Goal: Answer question/provide support

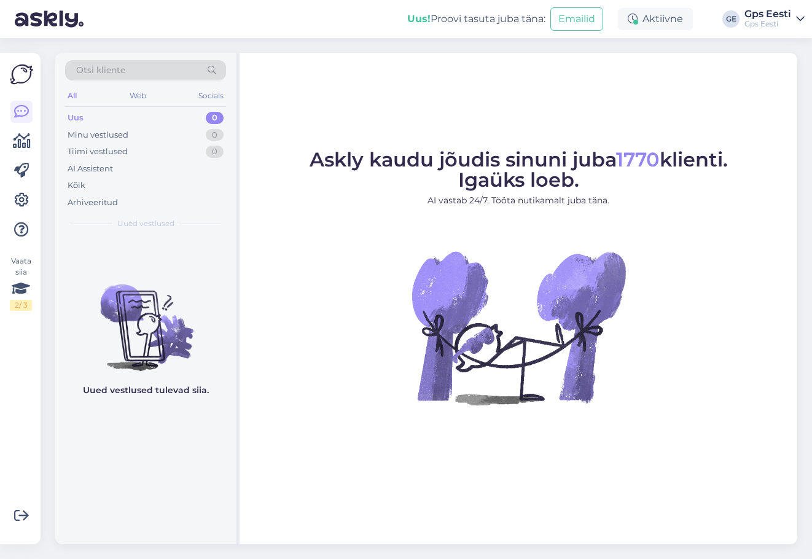
click at [327, 309] on figure "Askly kaudu jõudis sinuni juba 1770 klienti. Igaüks loeb. AI vastab 24/7. Tööta…" at bounding box center [519, 294] width 536 height 288
drag, startPoint x: 670, startPoint y: 15, endPoint x: 664, endPoint y: 14, distance: 6.2
click at [669, 15] on div "Aktiivne" at bounding box center [655, 19] width 75 height 22
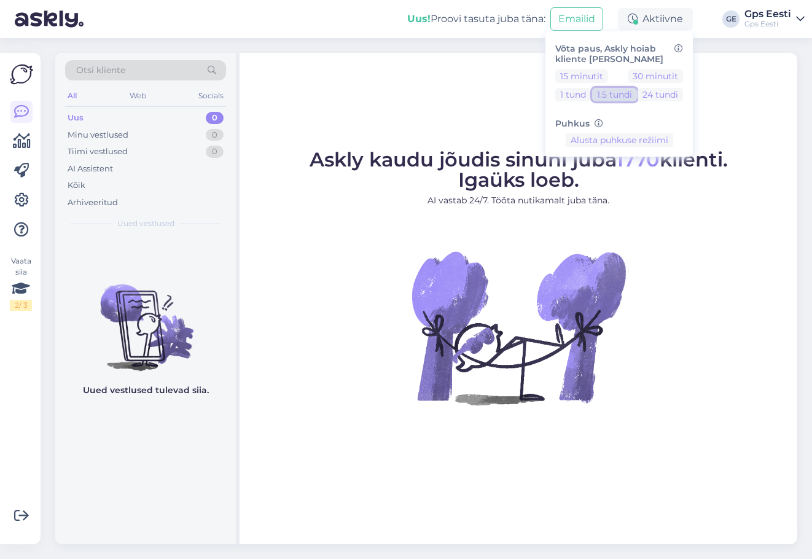
click at [623, 101] on button "1.5 tundi" at bounding box center [614, 95] width 45 height 14
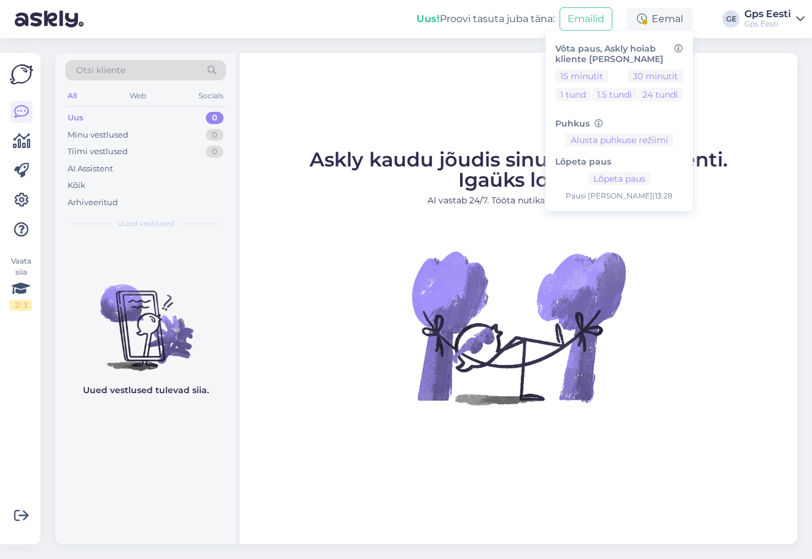
drag, startPoint x: 458, startPoint y: 90, endPoint x: 460, endPoint y: 78, distance: 12.4
click at [458, 90] on div "Askly kaudu jõudis sinuni juba 1770 klienti. Igaüks loeb. AI vastab 24/7. Tööta…" at bounding box center [519, 299] width 558 height 492
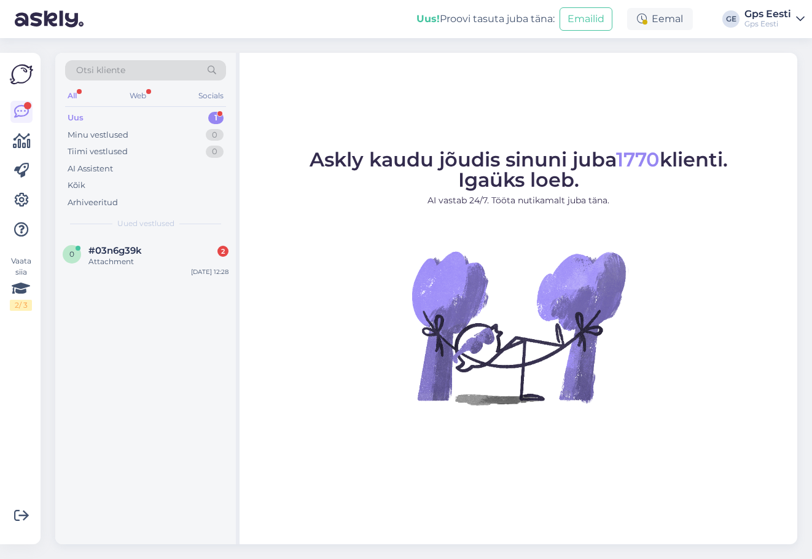
click at [141, 236] on div "Otsi kliente All Web Socials Uus 1 Minu vestlused 0 Tiimi vestlused 0 AI Assist…" at bounding box center [145, 145] width 181 height 184
click at [144, 256] on div "#03n6g39k 2" at bounding box center [158, 250] width 140 height 11
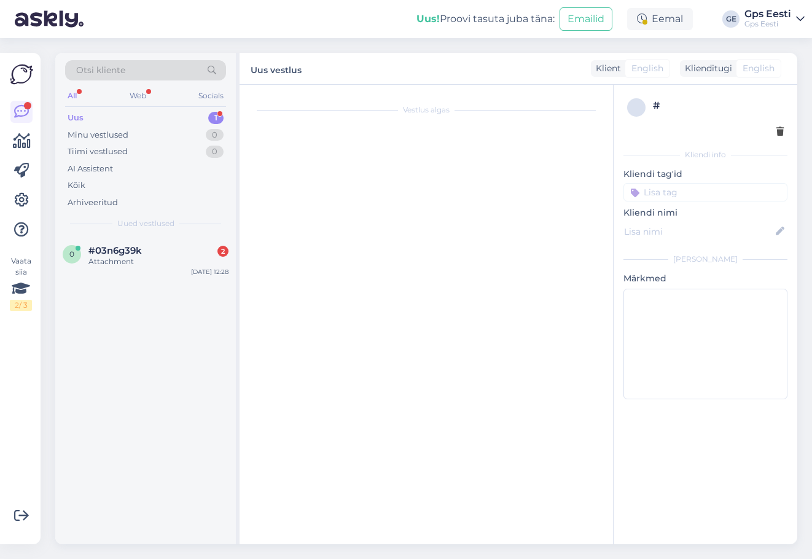
scroll to position [391, 0]
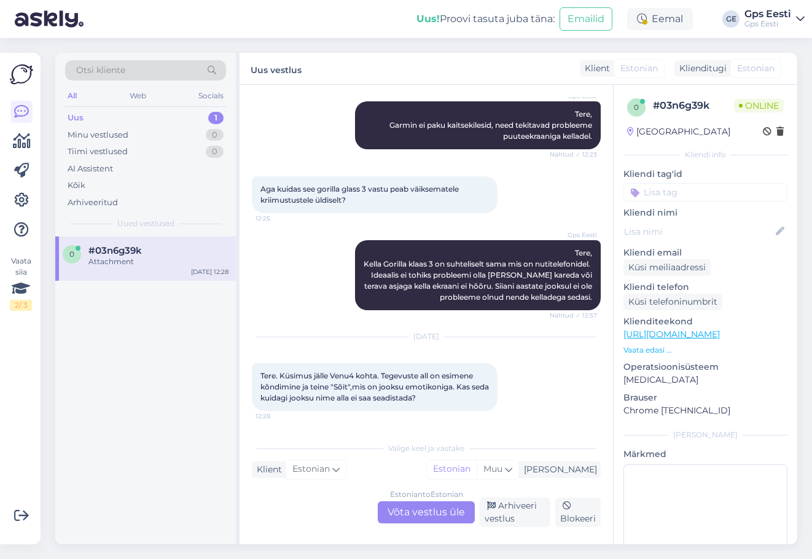
click at [418, 510] on div "Estonian to Estonian Võta vestlus üle" at bounding box center [426, 512] width 97 height 22
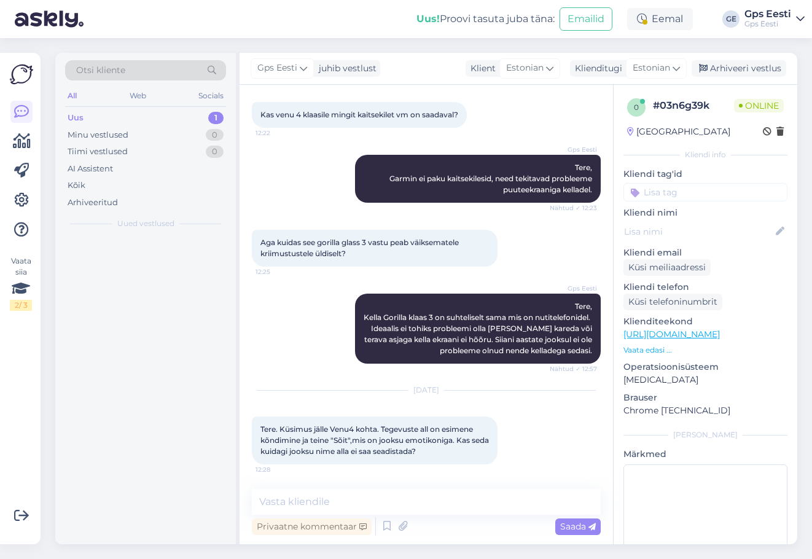
scroll to position [338, 0]
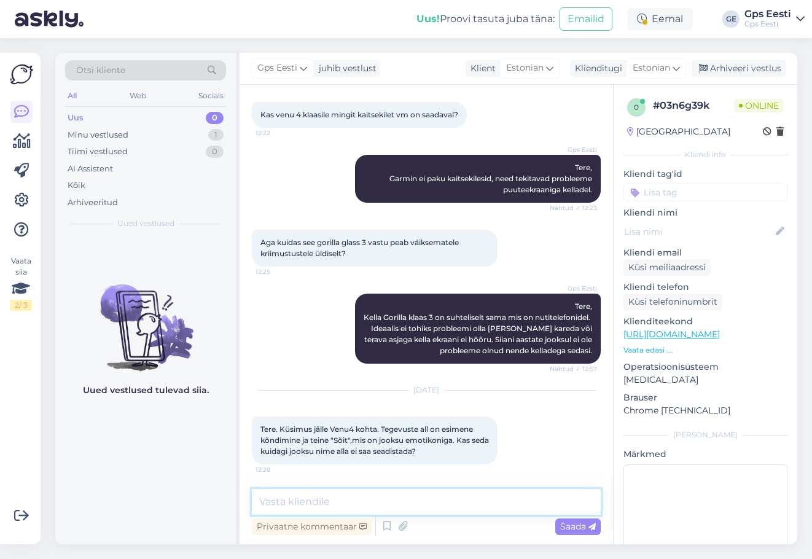
click at [369, 509] on textarea at bounding box center [426, 502] width 349 height 26
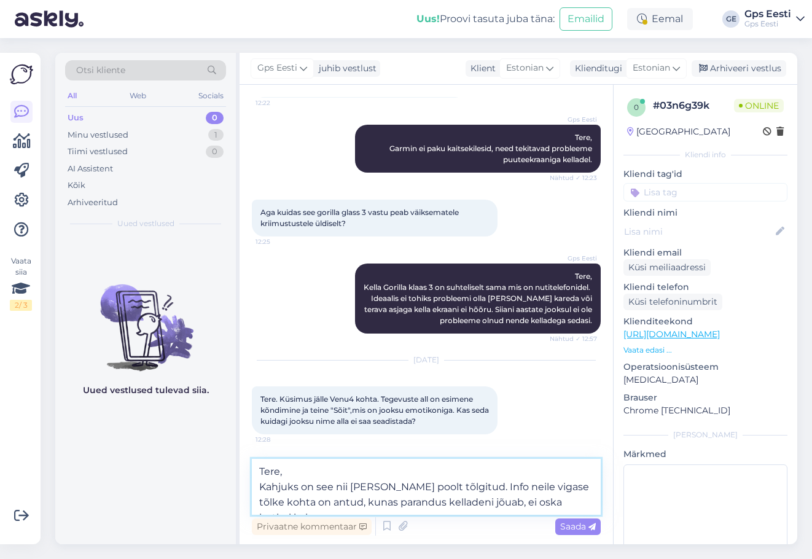
scroll to position [383, 0]
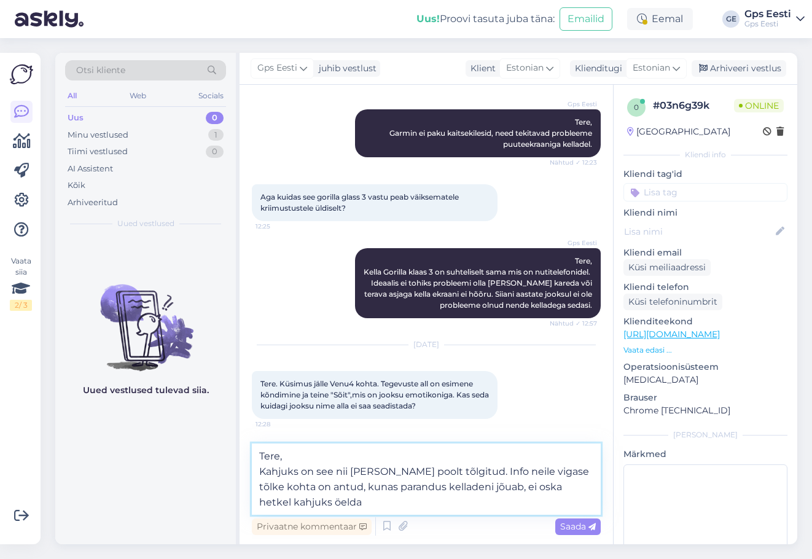
type textarea "Tere, Kahjuks on see nii [PERSON_NAME] poolt tõlgitud. Info neile vigase tõlke …"
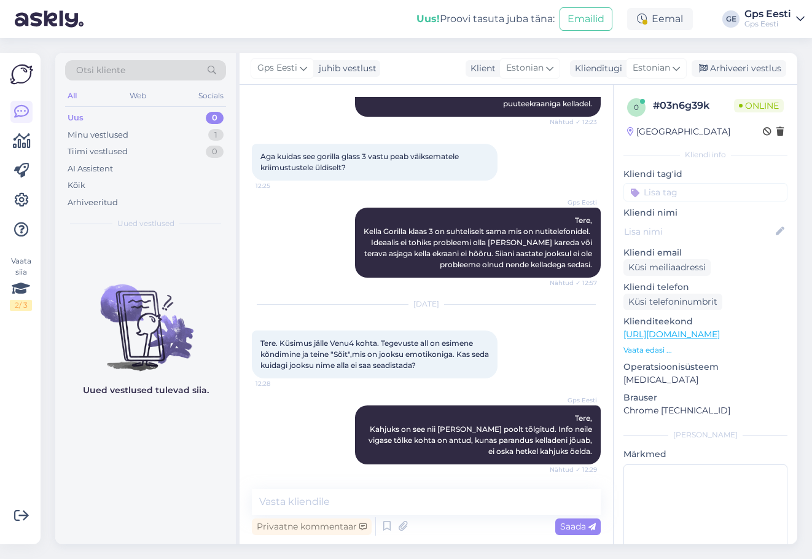
scroll to position [488, 0]
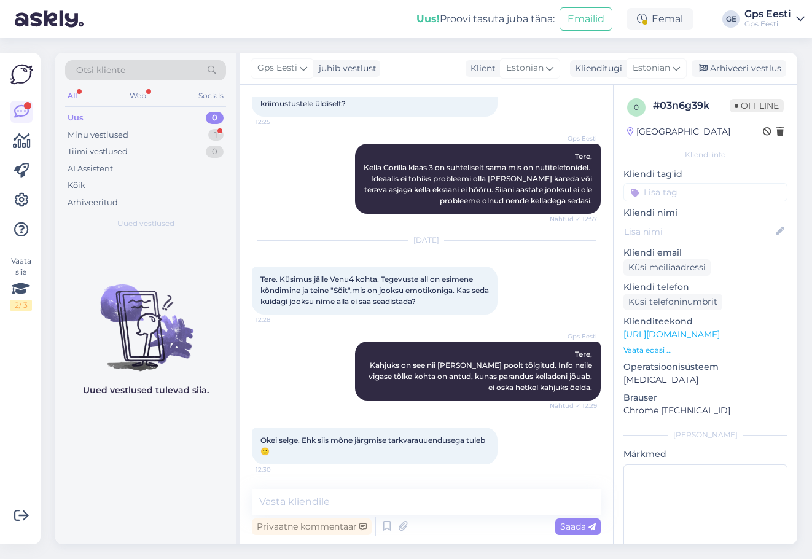
drag, startPoint x: 362, startPoint y: 479, endPoint x: 567, endPoint y: 317, distance: 261.6
click at [362, 479] on div "Vestlus algas [DATE] Tere. Juhul kui Venu4 kellal klaas peaks katki minema/krii…" at bounding box center [427, 315] width 374 height 460
click at [750, 66] on div "Arhiveeri vestlus" at bounding box center [739, 68] width 95 height 17
